Goal: Transaction & Acquisition: Register for event/course

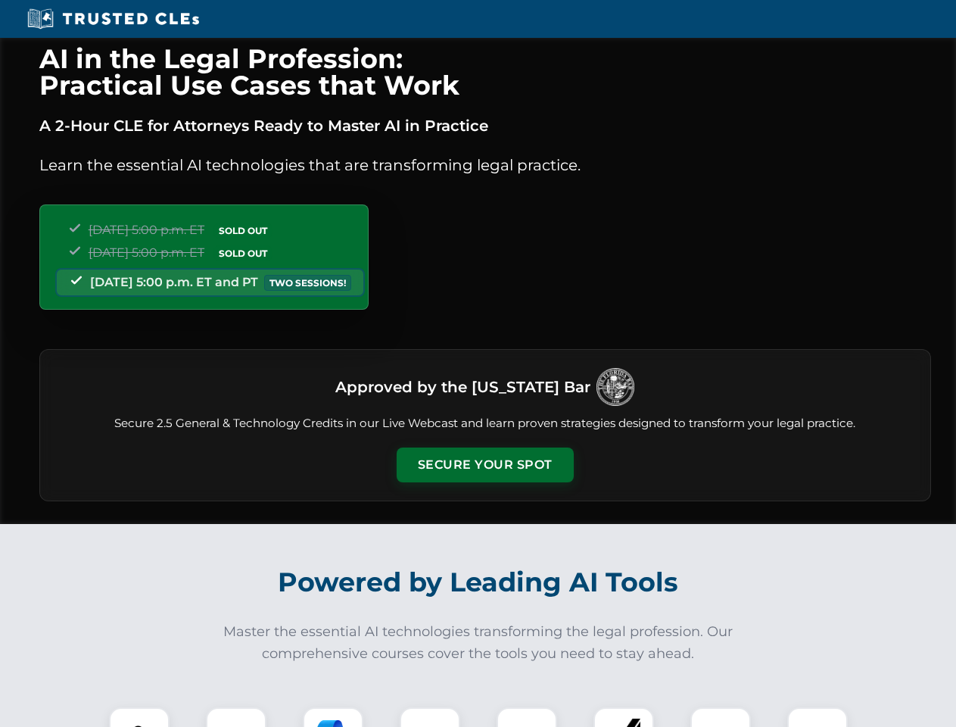
click at [485, 465] on button "Secure Your Spot" at bounding box center [485, 464] width 177 height 35
click at [139, 717] on img at bounding box center [139, 737] width 44 height 44
click at [236, 717] on div at bounding box center [236, 737] width 61 height 61
